Goal: Task Accomplishment & Management: Complete application form

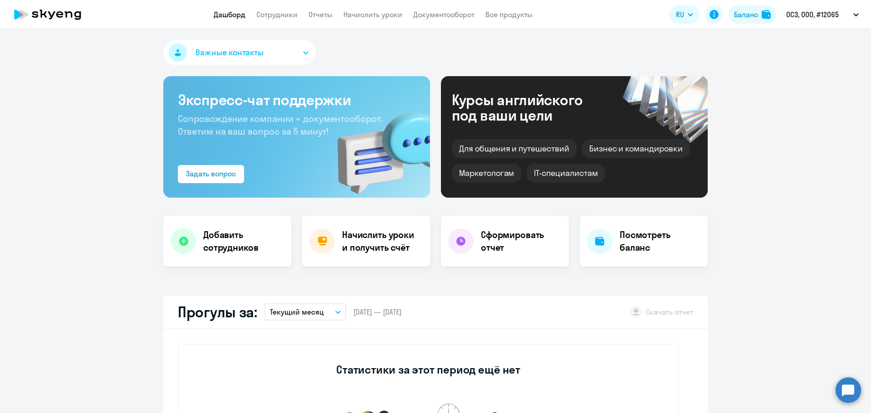
select select "30"
click at [281, 11] on link "Сотрудники" at bounding box center [276, 14] width 41 height 9
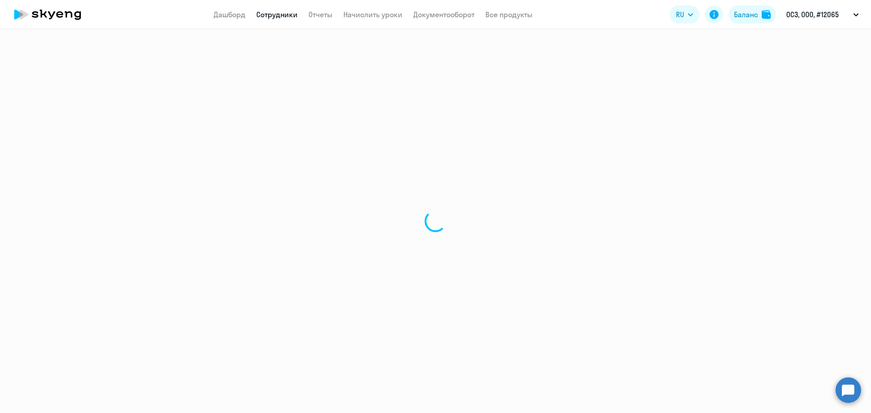
select select "30"
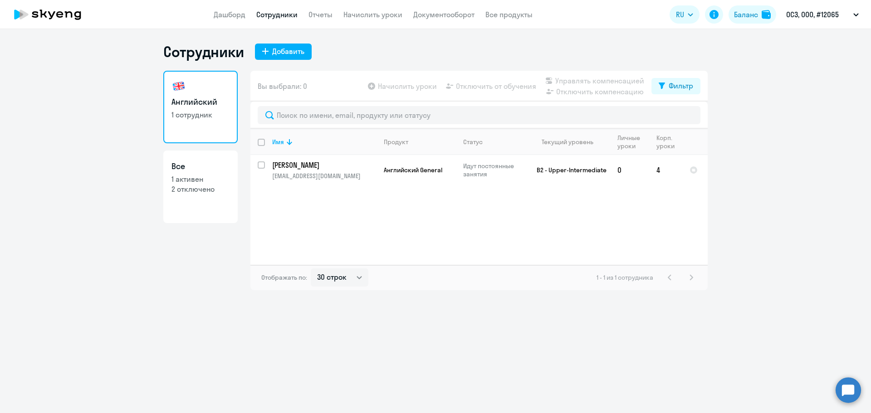
click at [295, 43] on div "Сотрудники Добавить" at bounding box center [435, 52] width 545 height 18
click at [295, 48] on div "Добавить" at bounding box center [288, 51] width 32 height 11
select select "english_adult_not_native_speaker"
select select "3"
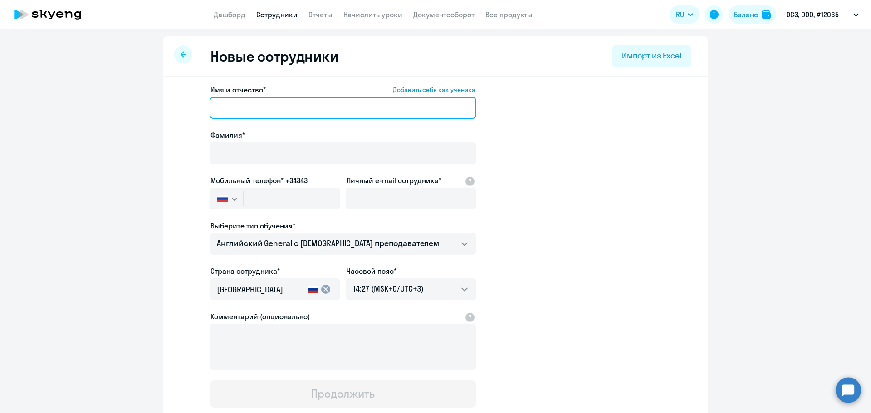
click at [284, 105] on input "Имя и отчество* Добавить себя как ученика" at bounding box center [343, 108] width 267 height 22
type input "[PERSON_NAME]"
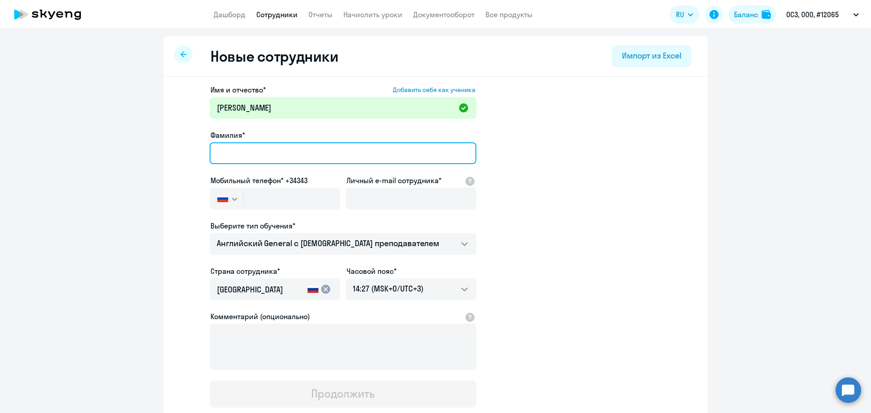
click at [248, 157] on input "Фамилия*" at bounding box center [343, 154] width 267 height 22
type input "[PERSON_NAME]"
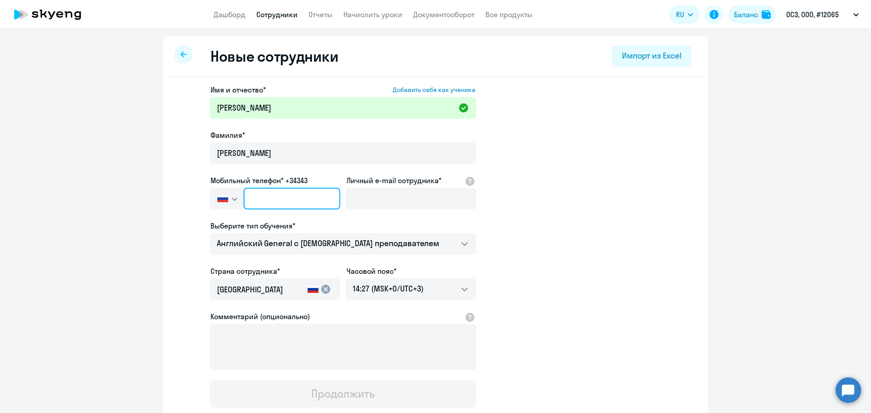
click at [280, 202] on input "text" at bounding box center [292, 199] width 97 height 22
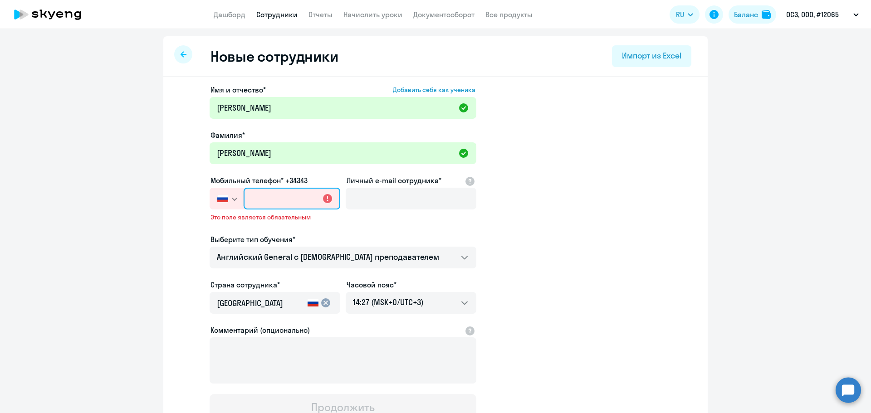
paste input "[PHONE_NUMBER]"
click at [312, 225] on div "Проверьте номер телефона" at bounding box center [275, 220] width 131 height 14
click at [285, 198] on input "[PHONE_NUMBER]" at bounding box center [292, 199] width 97 height 22
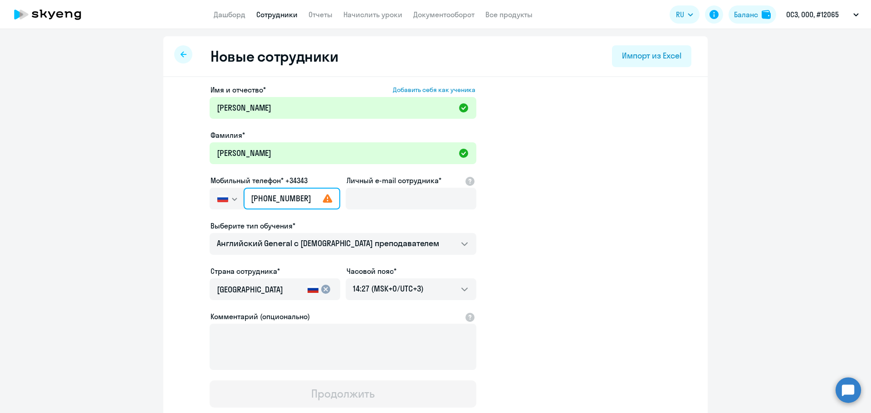
type input "[PHONE_NUMBER]"
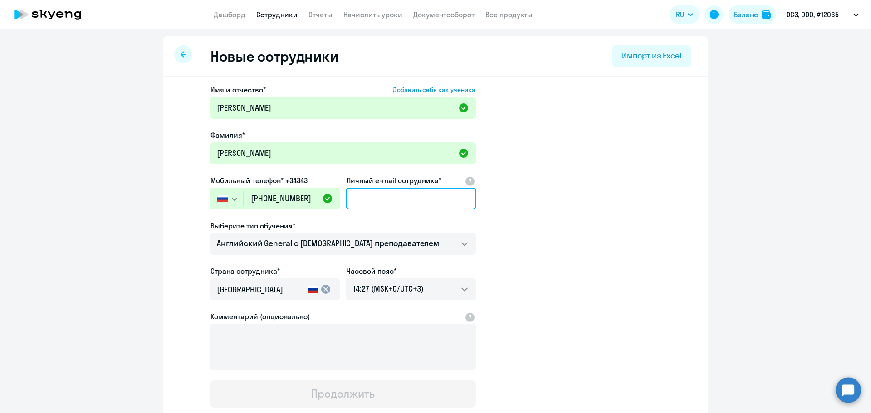
click at [365, 195] on input "Личный e-mail сотрудника*" at bounding box center [411, 199] width 131 height 22
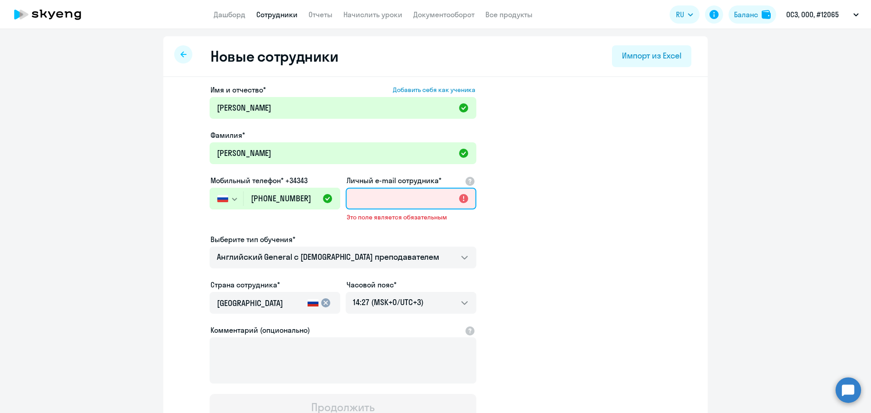
paste input "[PERSON_NAME][EMAIL_ADDRESS][DOMAIN_NAME]"
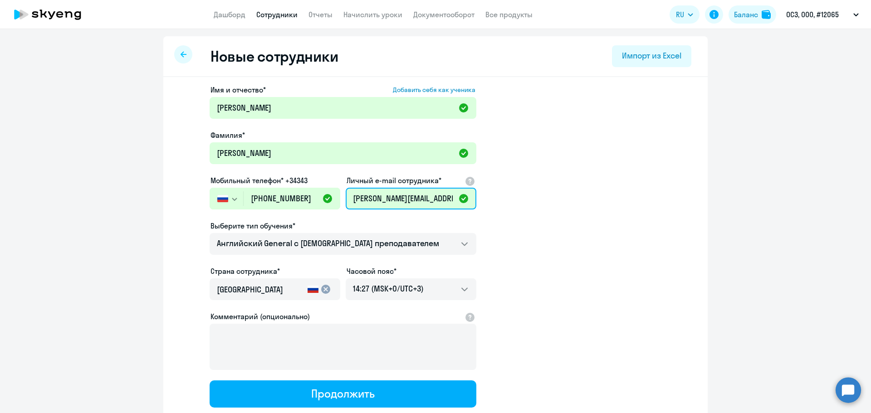
scroll to position [0, 2]
click at [357, 200] on input "[PERSON_NAME][EMAIL_ADDRESS][DOMAIN_NAME]" at bounding box center [411, 199] width 131 height 22
type input "[PERSON_NAME][EMAIL_ADDRESS][DOMAIN_NAME]"
click at [564, 196] on app-new-student-form "Имя и отчество* Добавить себя как ученика [PERSON_NAME]* [PERSON_NAME] Мобильны…" at bounding box center [436, 246] width 516 height 324
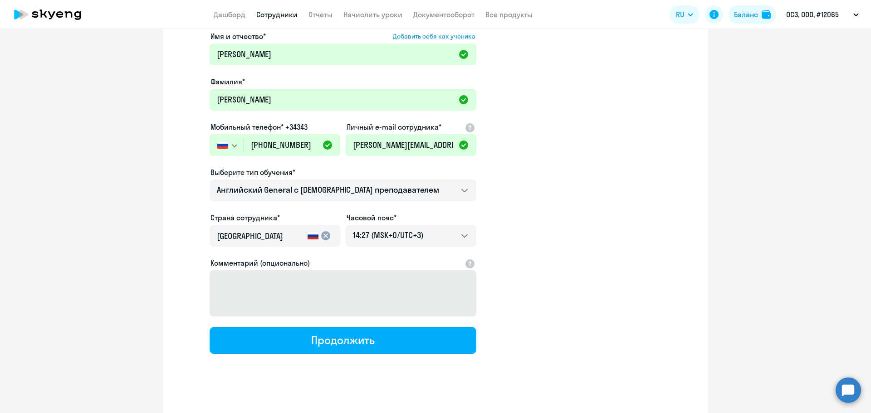
scroll to position [62, 0]
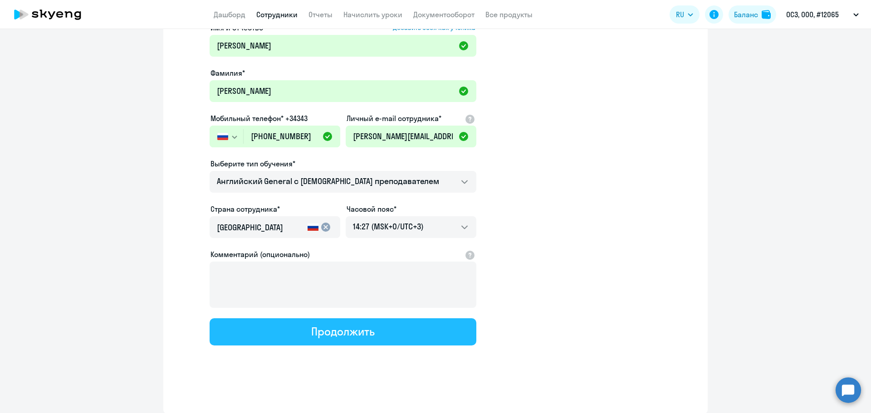
click at [336, 328] on div "Продолжить" at bounding box center [342, 332] width 63 height 15
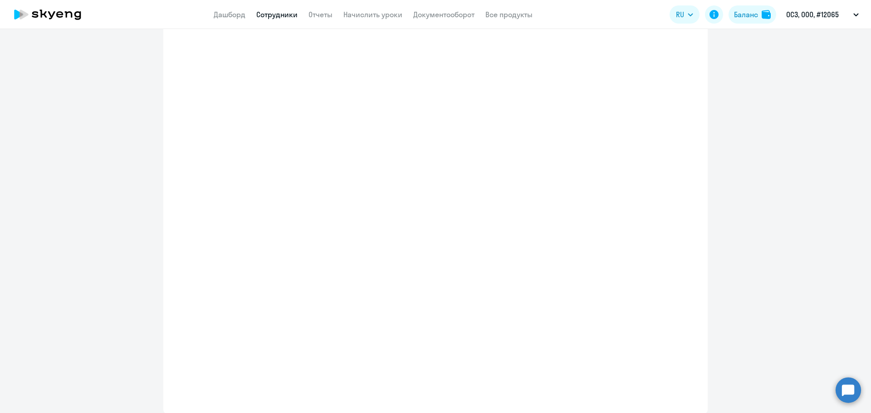
select select "english_adult_not_native_speaker"
select select "3"
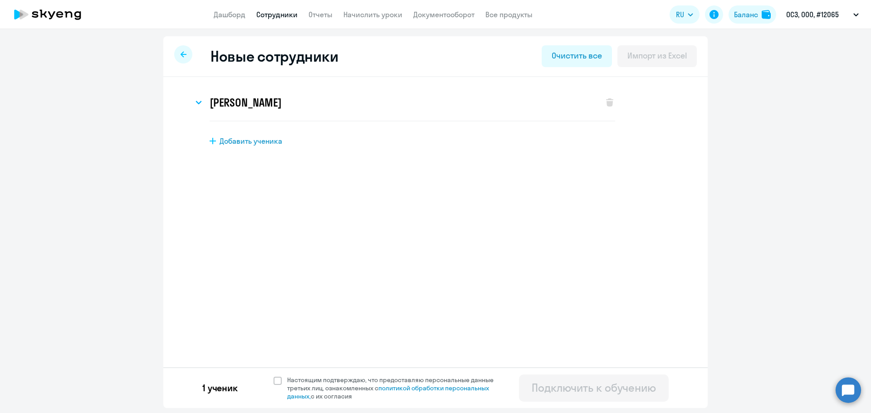
scroll to position [0, 0]
click at [277, 384] on span at bounding box center [278, 381] width 8 height 8
click at [274, 376] on input "Настоящим подтверждаю, что предоставляю персональные данные третьих лиц, ознако…" at bounding box center [273, 376] width 0 height 0
checkbox input "true"
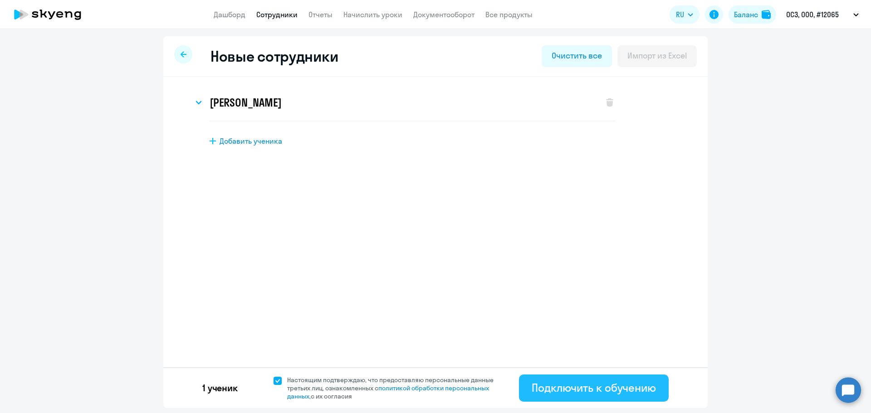
click at [590, 384] on div "Подключить к обучению" at bounding box center [594, 388] width 124 height 15
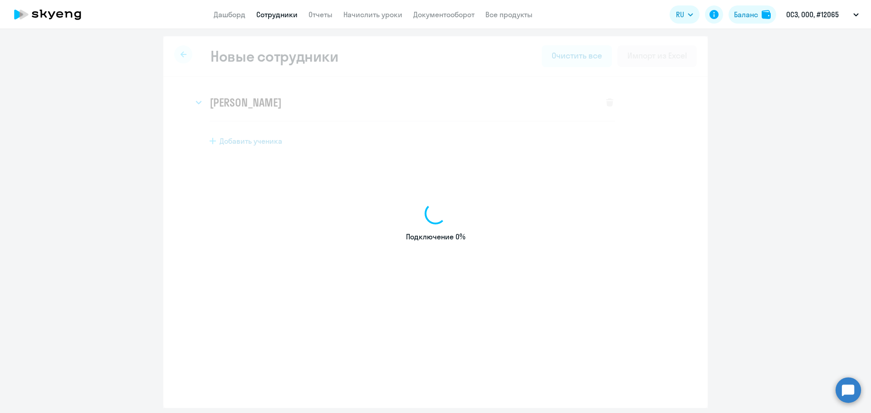
select select "english_adult_not_native_speaker"
select select "3"
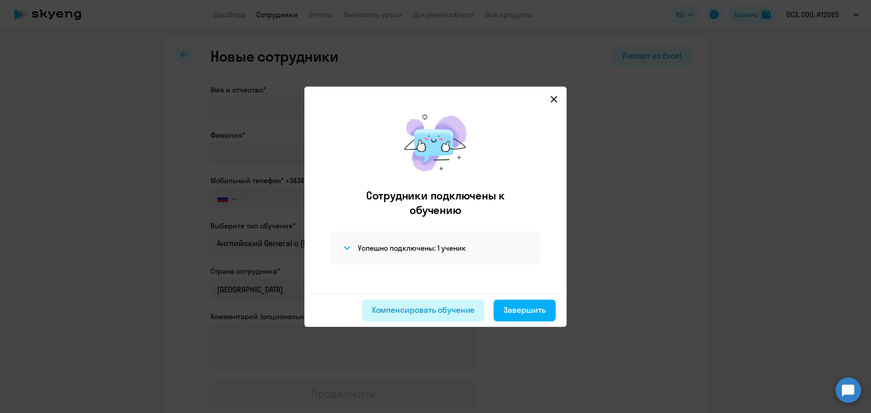
click at [462, 313] on div "Компенсировать обучение" at bounding box center [423, 311] width 103 height 12
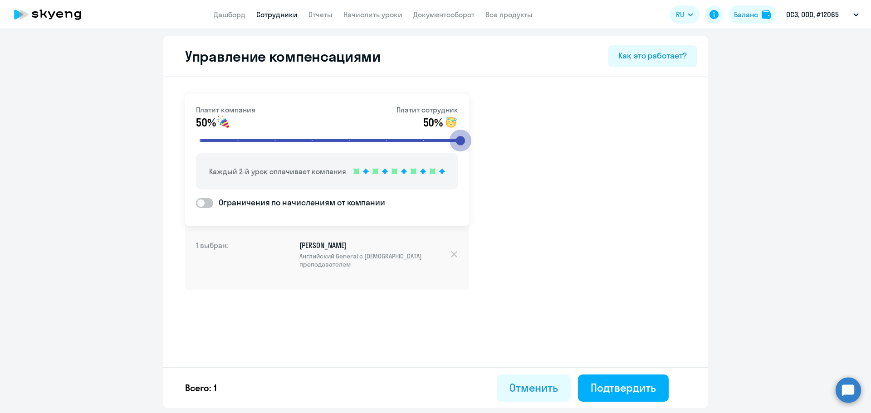
drag, startPoint x: 314, startPoint y: 140, endPoint x: 519, endPoint y: 157, distance: 205.8
type input "8"
click at [472, 151] on input "range" at bounding box center [330, 141] width 281 height 20
click at [612, 127] on div "Платит компания 80% Платит сотрудник 20% Компания платит за 4 урока из 5 Ограни…" at bounding box center [435, 215] width 545 height 276
click at [525, 396] on button "Отменить" at bounding box center [534, 388] width 74 height 27
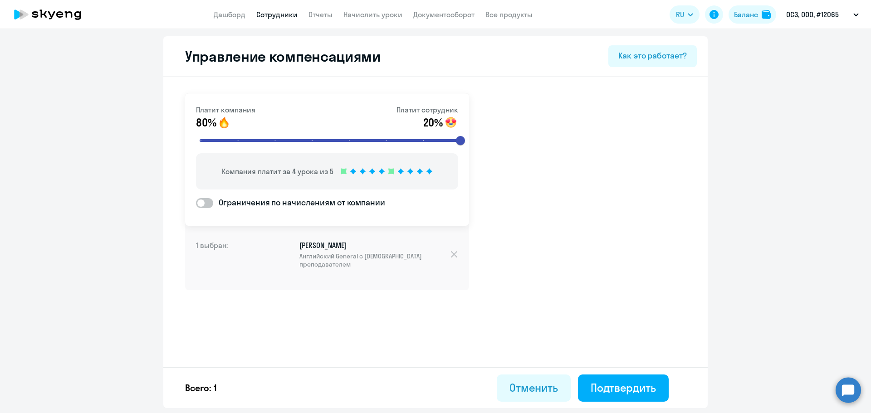
select select "30"
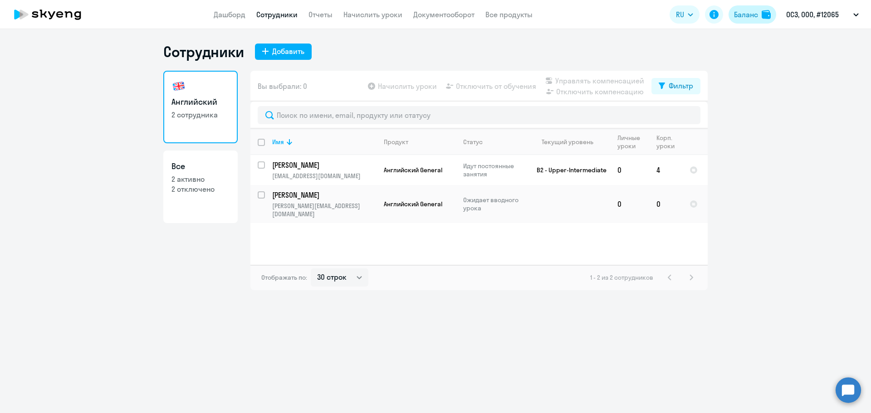
click at [756, 16] on div "Баланс" at bounding box center [746, 14] width 24 height 11
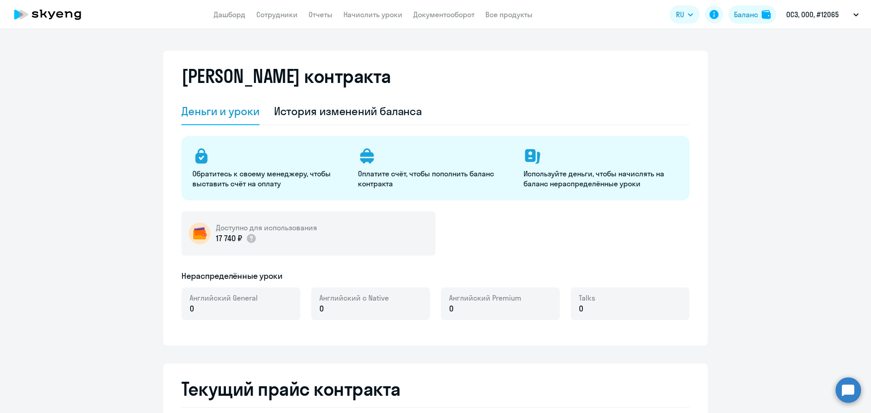
select select "english_adult_not_native_speaker"
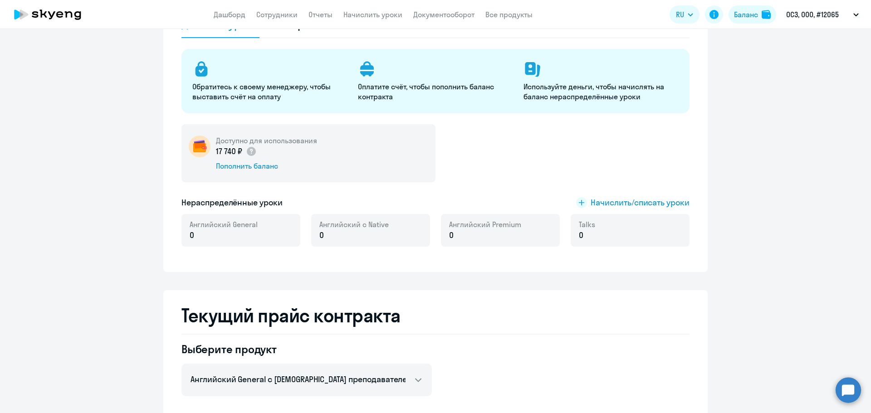
scroll to position [91, 0]
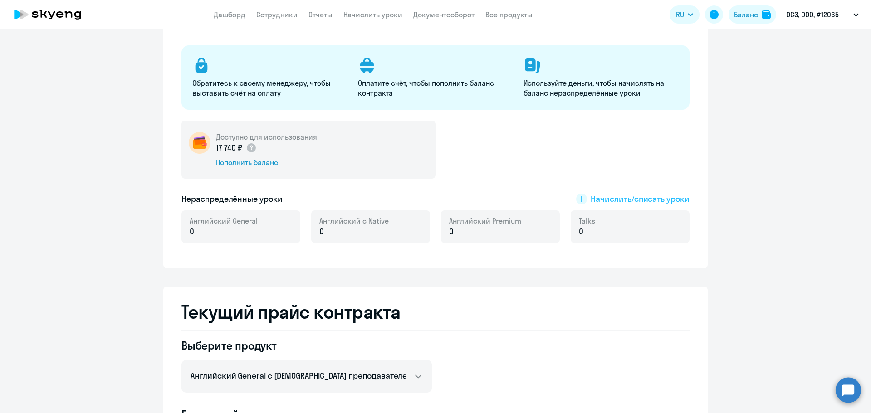
click at [600, 201] on span "Начислить/списать уроки" at bounding box center [640, 199] width 99 height 12
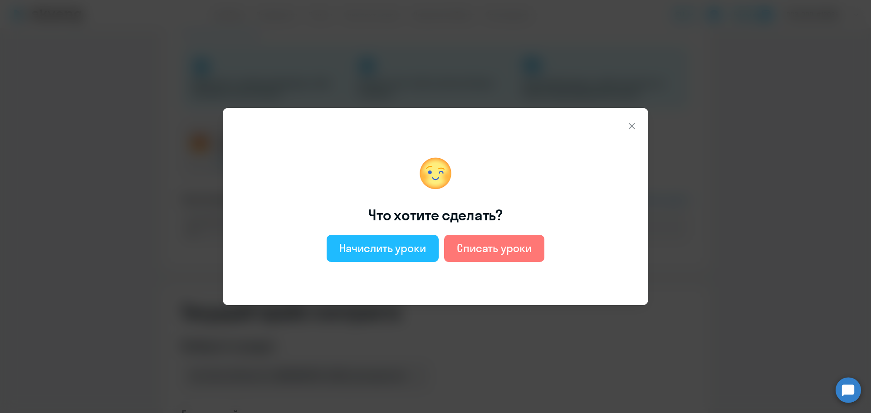
click at [411, 240] on button "Начислить уроки" at bounding box center [383, 248] width 112 height 27
select select "english_adult_not_native_speaker"
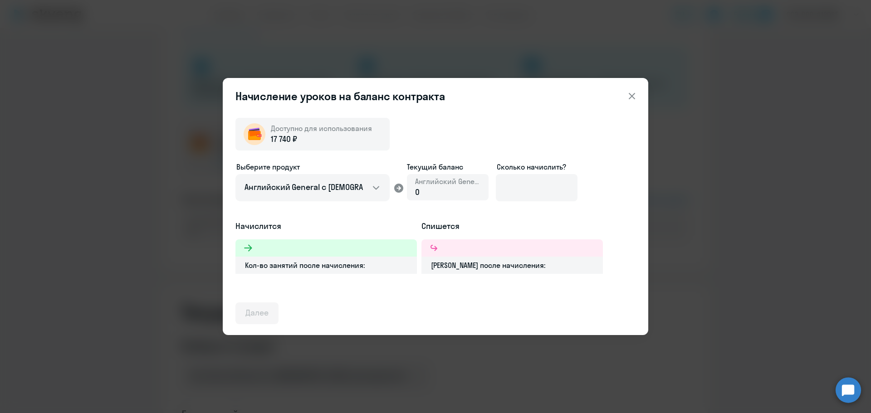
click at [462, 193] on div "0" at bounding box center [447, 193] width 65 height 12
click at [512, 184] on input at bounding box center [537, 187] width 82 height 27
type input "8"
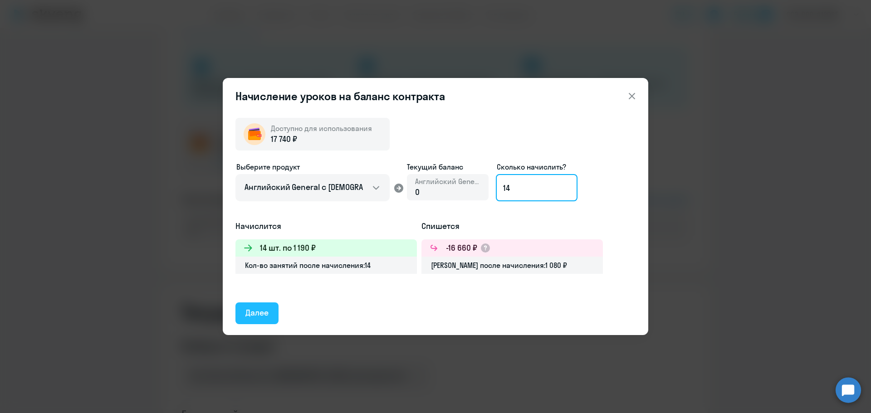
type input "14"
click at [253, 310] on div "Далее" at bounding box center [257, 313] width 23 height 12
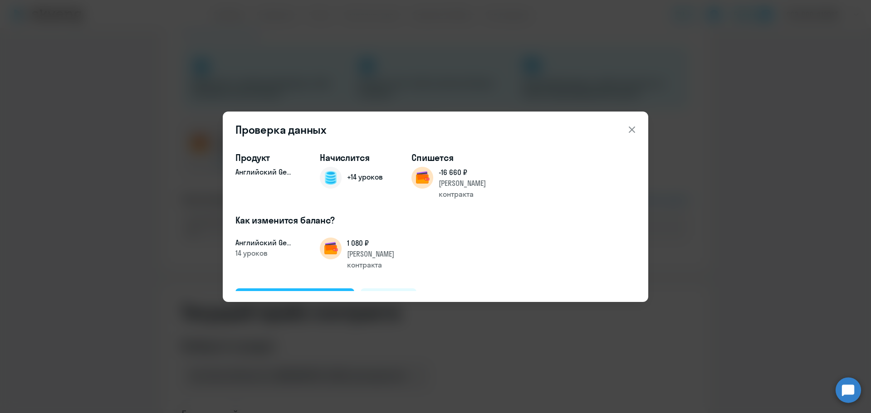
click at [276, 293] on div "Подтвердить и начислить" at bounding box center [295, 299] width 99 height 12
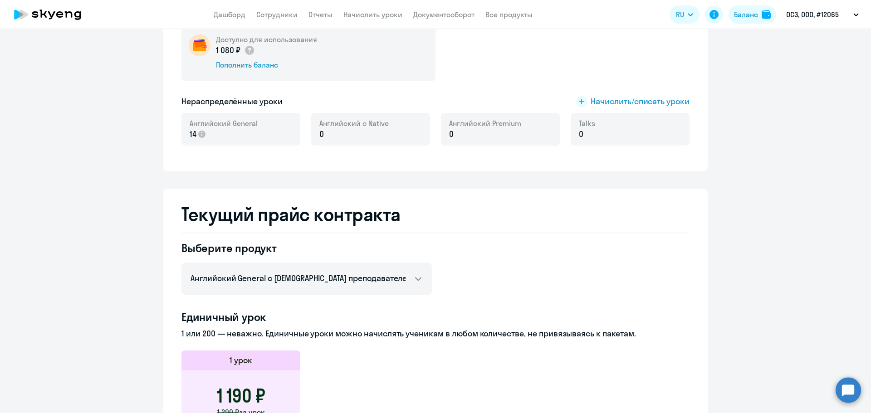
scroll to position [0, 0]
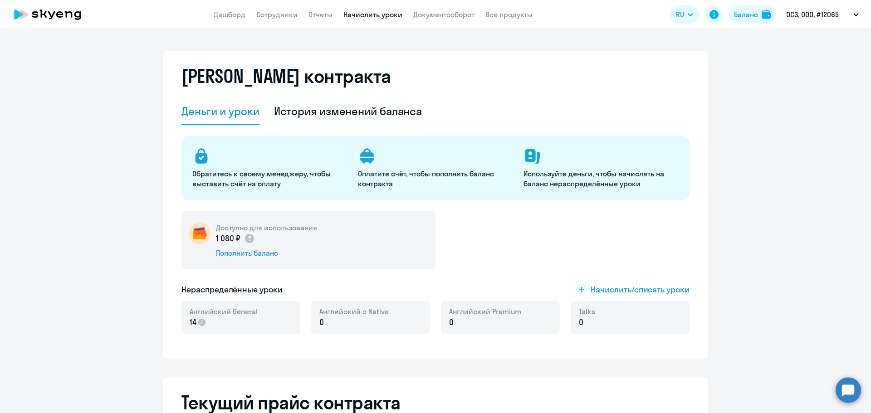
click at [363, 14] on link "Начислить уроки" at bounding box center [373, 14] width 59 height 9
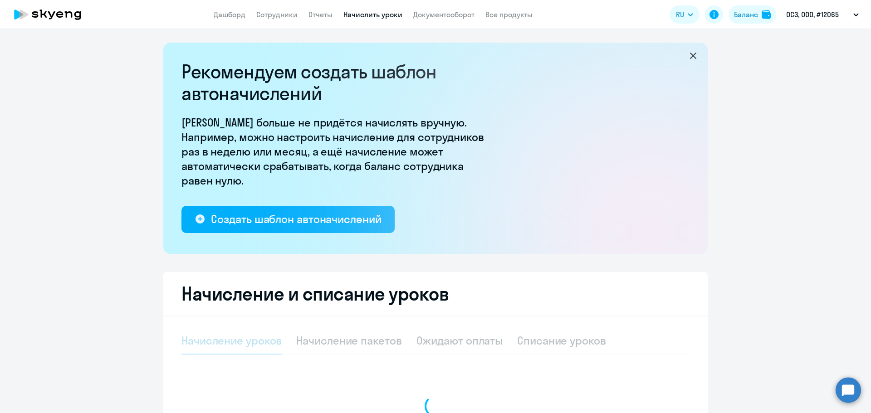
select select "10"
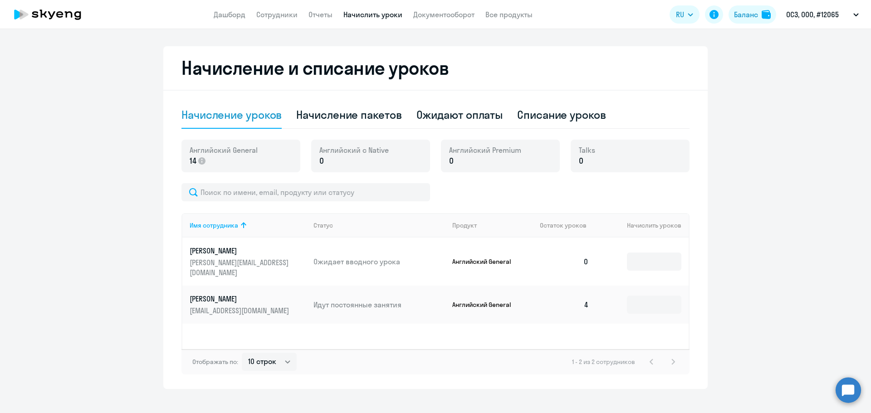
scroll to position [227, 0]
click at [644, 252] on input at bounding box center [654, 261] width 54 height 18
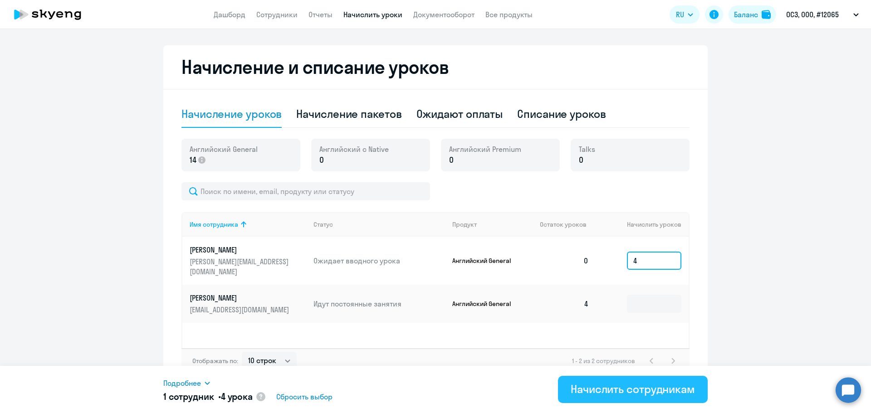
type input "4"
click at [600, 395] on div "Начислить сотрудникам" at bounding box center [633, 389] width 124 height 15
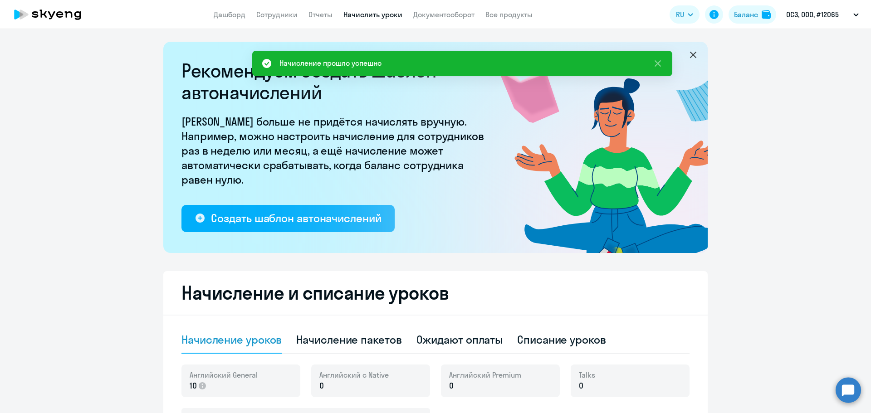
scroll to position [0, 0]
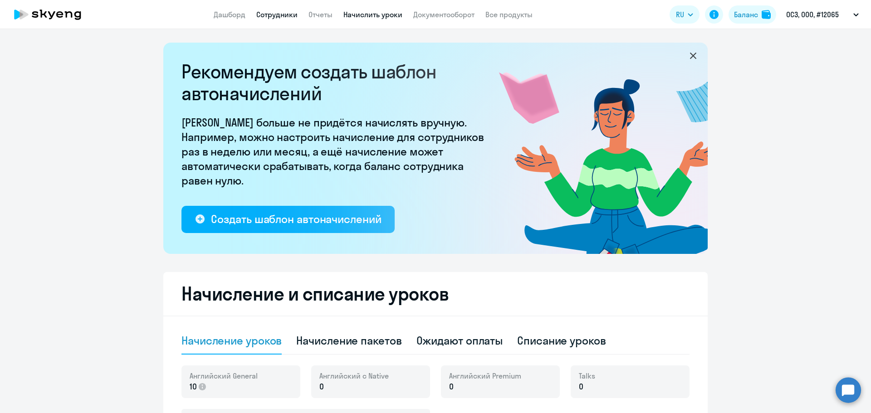
click at [274, 16] on link "Сотрудники" at bounding box center [276, 14] width 41 height 9
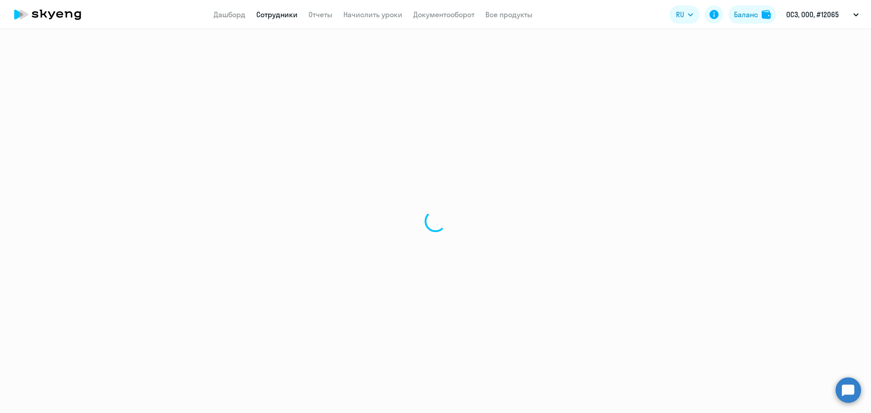
select select "30"
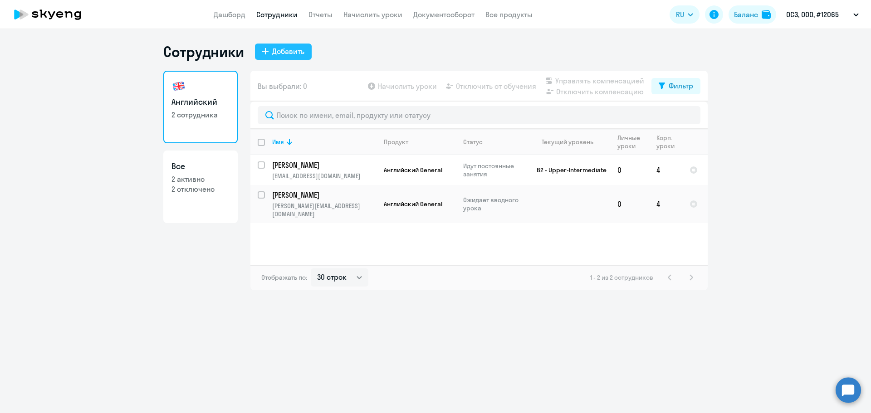
click at [295, 53] on div "Добавить" at bounding box center [288, 51] width 32 height 11
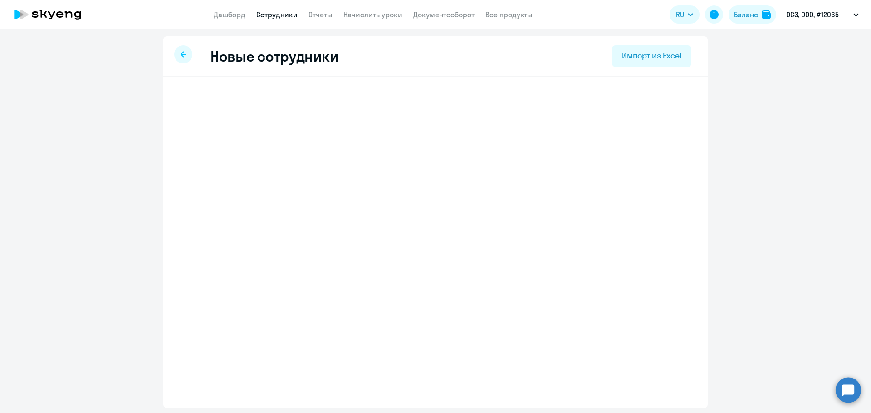
select select "english_adult_not_native_speaker"
select select "3"
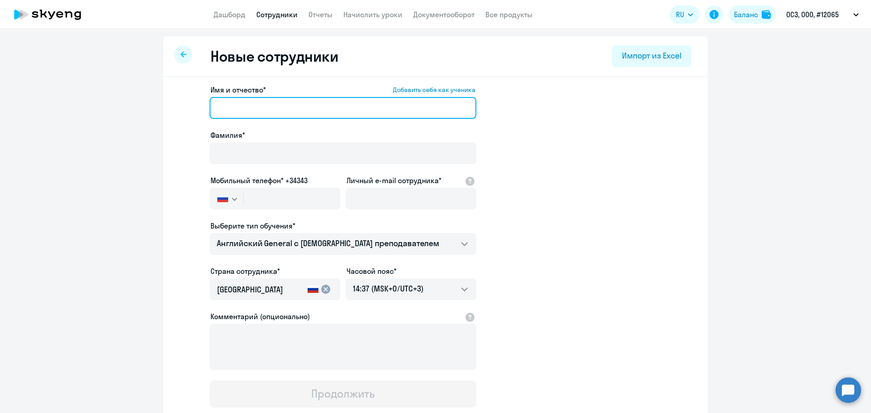
click at [282, 103] on input "Имя и отчество* Добавить себя как ученика" at bounding box center [343, 108] width 267 height 22
type input "Снежана"
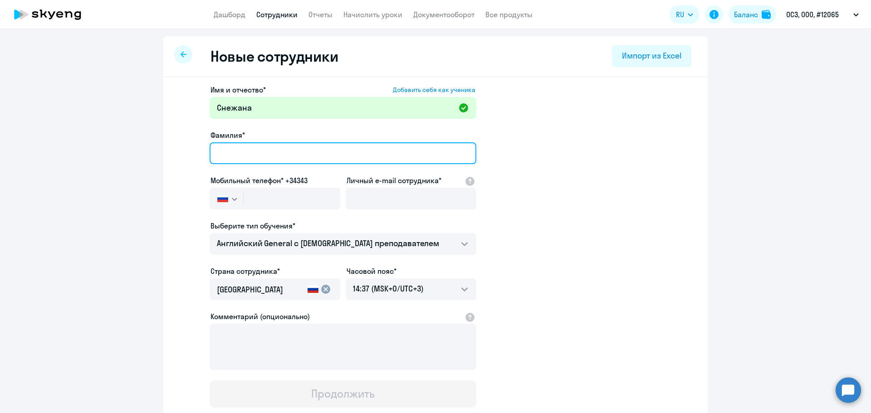
click at [270, 147] on input "Фамилия*" at bounding box center [343, 154] width 267 height 22
type input "[PERSON_NAME]"
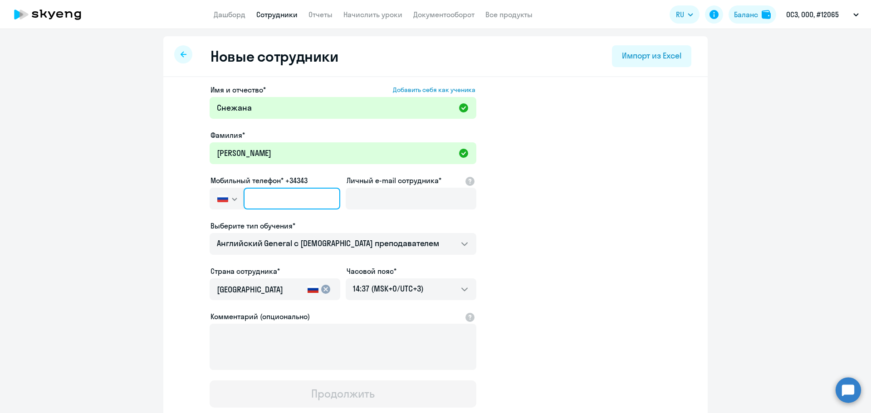
click at [284, 200] on input "text" at bounding box center [292, 199] width 97 height 22
paste input "[PHONE_NUMBER]"
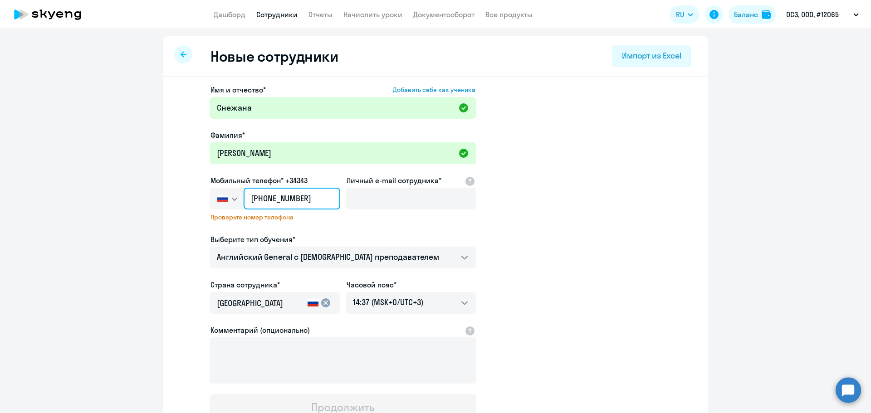
click at [298, 198] on input "[PHONE_NUMBER]" at bounding box center [292, 199] width 97 height 22
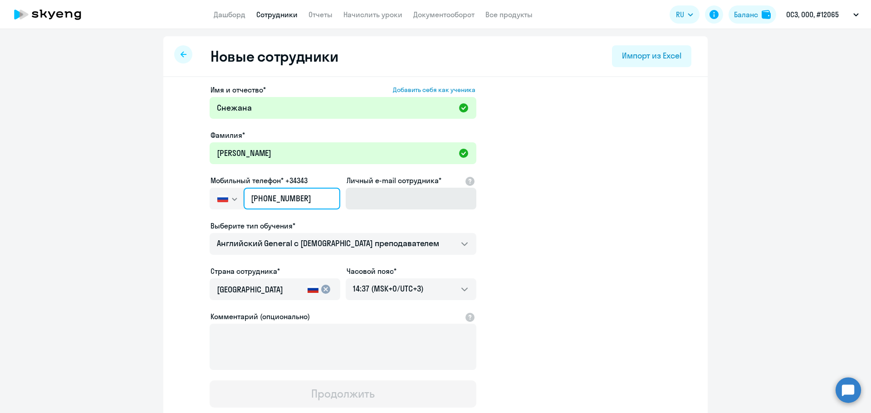
type input "[PHONE_NUMBER]"
click at [380, 201] on input "Личный e-mail сотрудника*" at bounding box center [411, 199] width 131 height 22
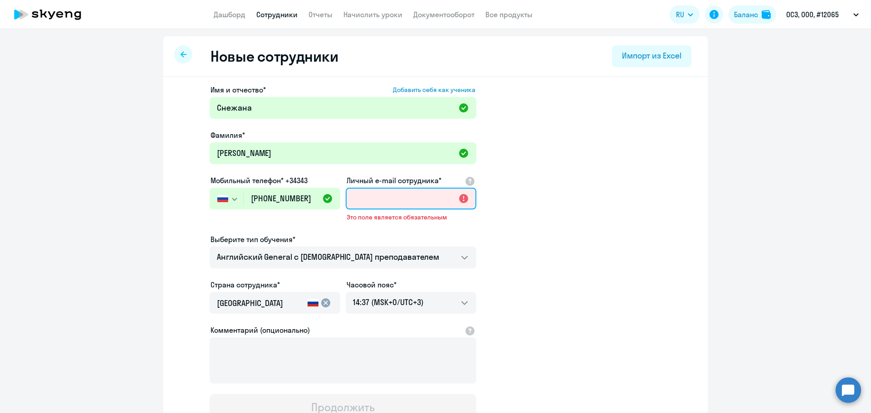
paste input "[EMAIL_ADDRESS][DOMAIN_NAME]"
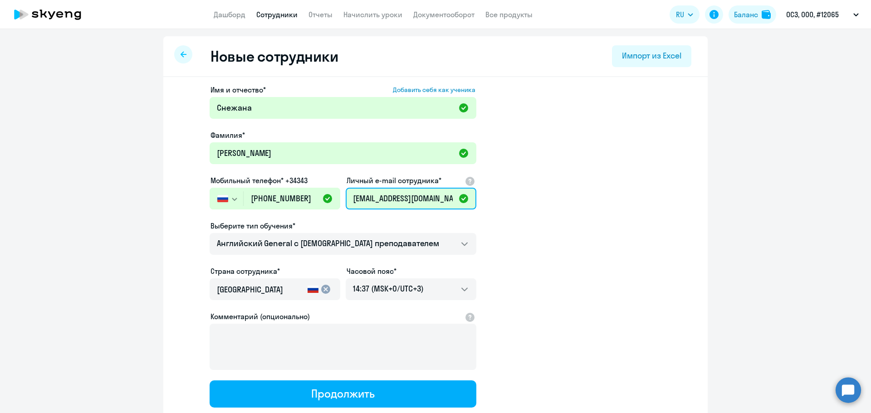
scroll to position [0, 24]
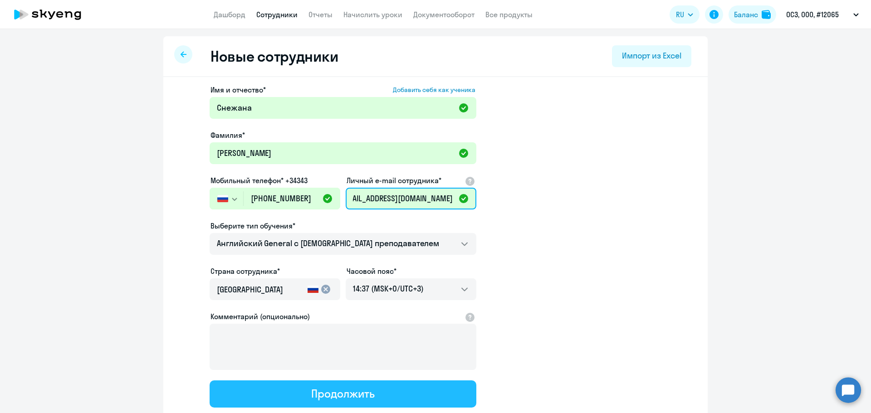
type input "[EMAIL_ADDRESS][DOMAIN_NAME]"
click at [329, 397] on div "Продолжить" at bounding box center [342, 394] width 63 height 15
select select "english_adult_not_native_speaker"
select select "3"
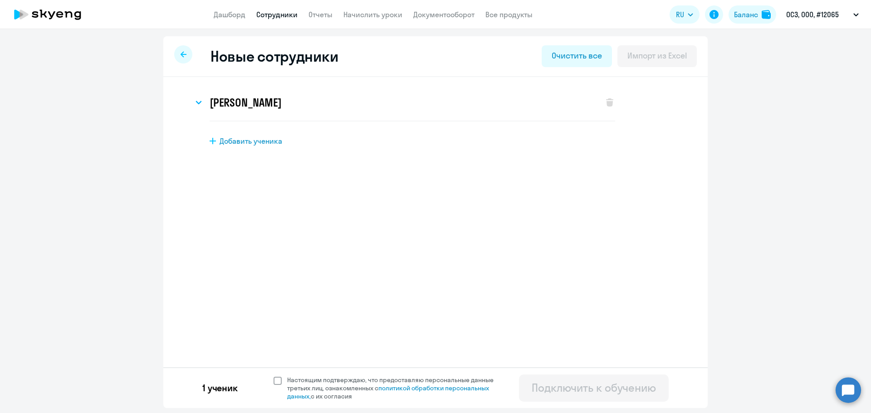
click at [319, 383] on span "Настоящим подтверждаю, что предоставляю персональные данные третьих лиц, ознако…" at bounding box center [395, 388] width 217 height 25
click at [274, 376] on input "Настоящим подтверждаю, что предоставляю персональные данные третьих лиц, ознако…" at bounding box center [273, 376] width 0 height 0
checkbox input "true"
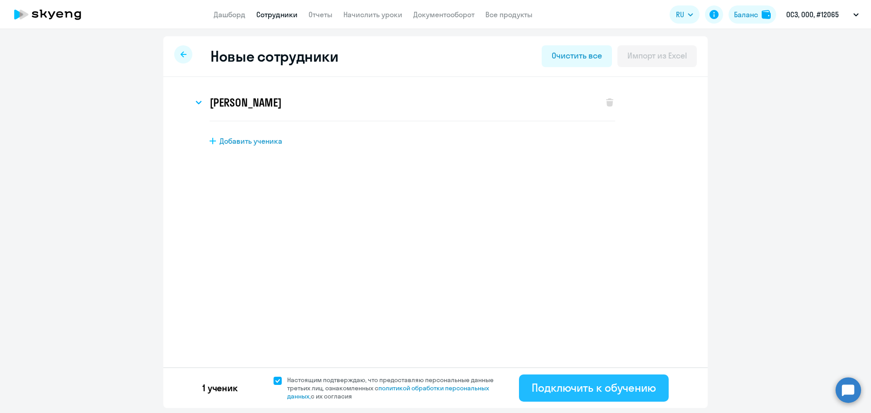
click at [557, 383] on div "Подключить к обучению" at bounding box center [594, 388] width 124 height 15
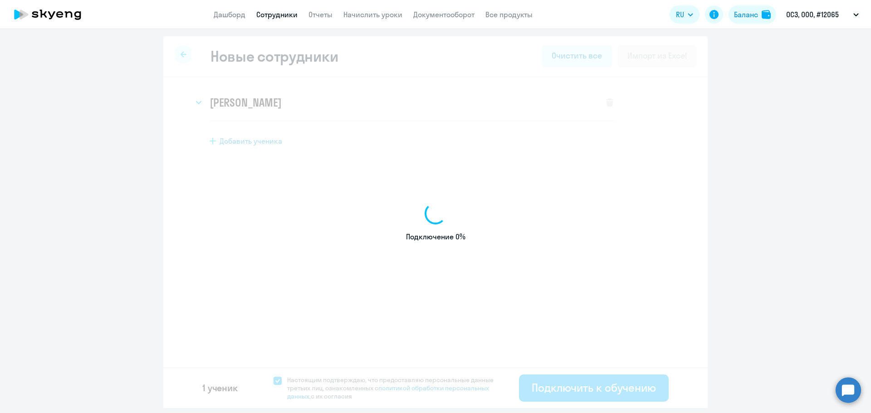
select select "english_adult_not_native_speaker"
select select "3"
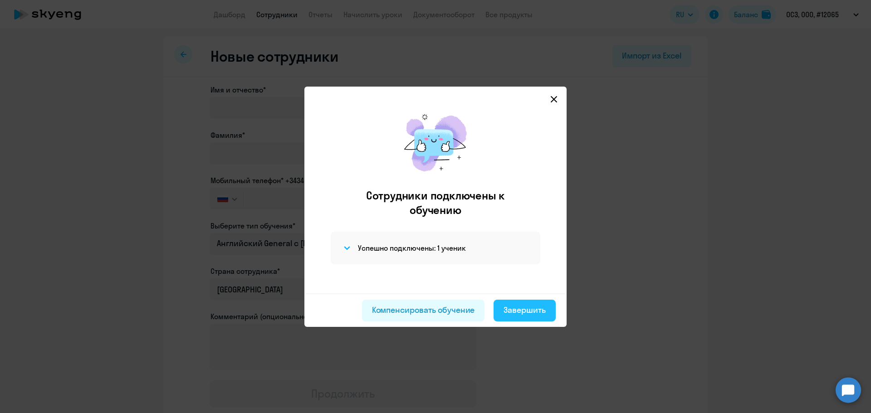
click at [522, 312] on div "Завершить" at bounding box center [525, 311] width 42 height 12
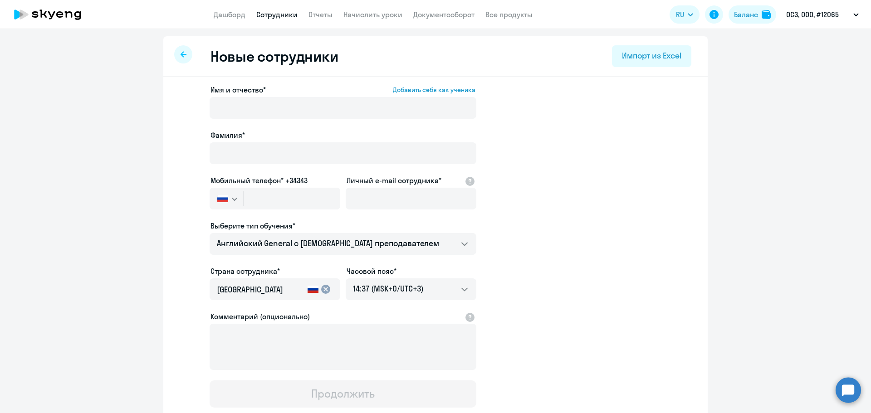
select select "30"
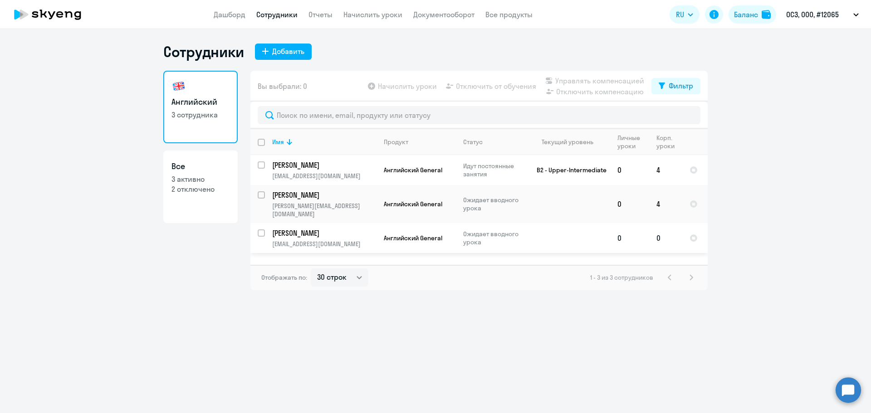
click at [263, 230] on input "select row 42409179" at bounding box center [267, 239] width 18 height 18
checkbox input "true"
click at [413, 86] on span "Начислить уроки" at bounding box center [407, 86] width 59 height 11
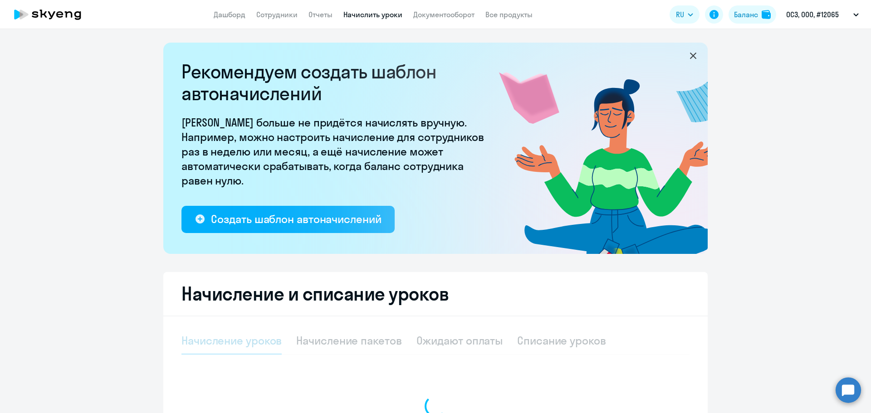
select select "10"
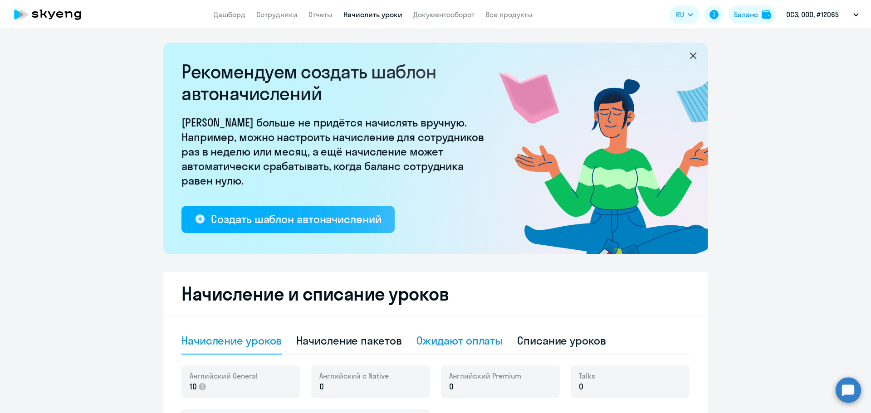
scroll to position [182, 0]
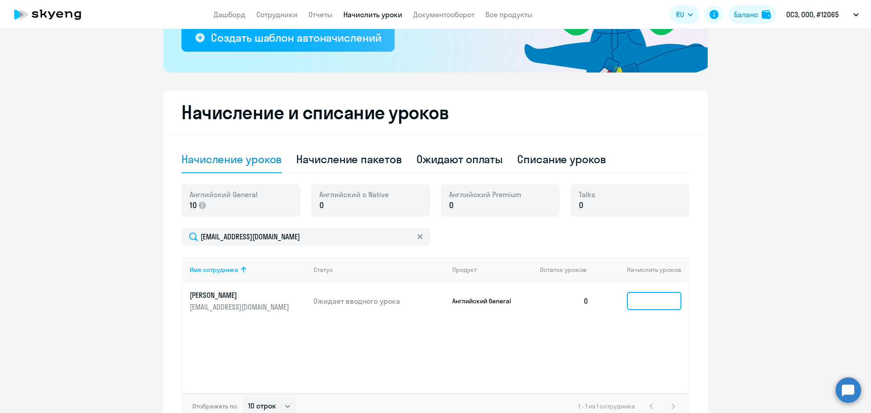
click at [650, 309] on input at bounding box center [654, 301] width 54 height 18
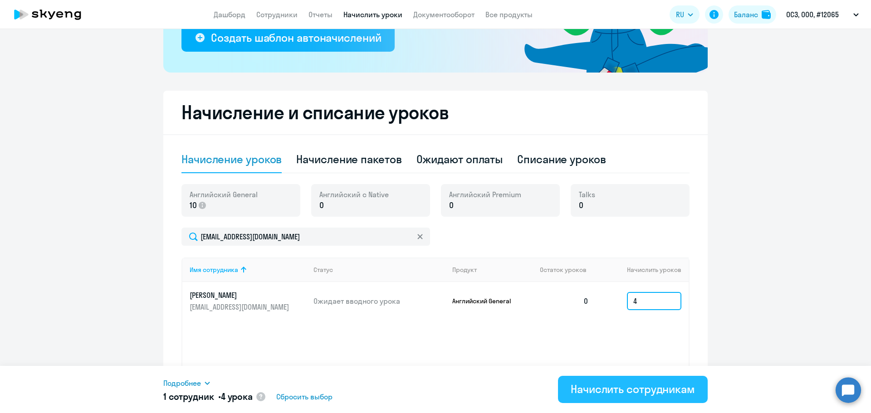
type input "4"
click at [594, 386] on div "Начислить сотрудникам" at bounding box center [633, 389] width 124 height 15
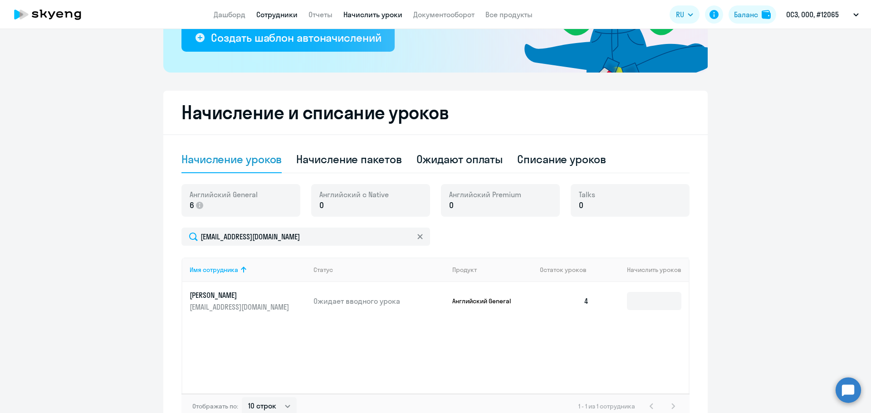
click at [286, 18] on link "Сотрудники" at bounding box center [276, 14] width 41 height 9
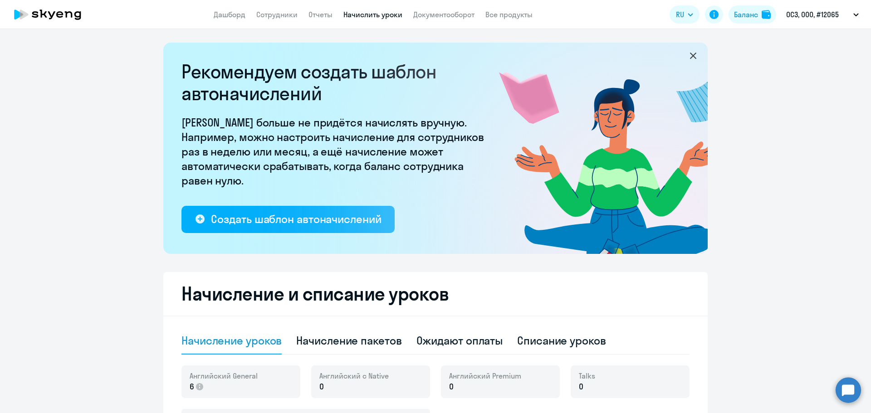
select select "30"
